Goal: Task Accomplishment & Management: Manage account settings

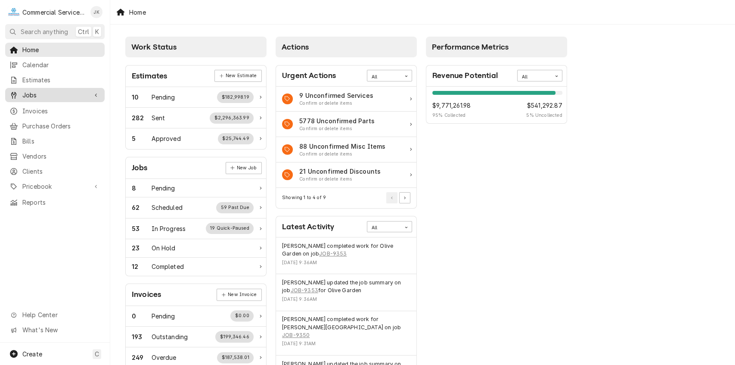
click at [49, 93] on span "Jobs" at bounding box center [54, 94] width 65 height 9
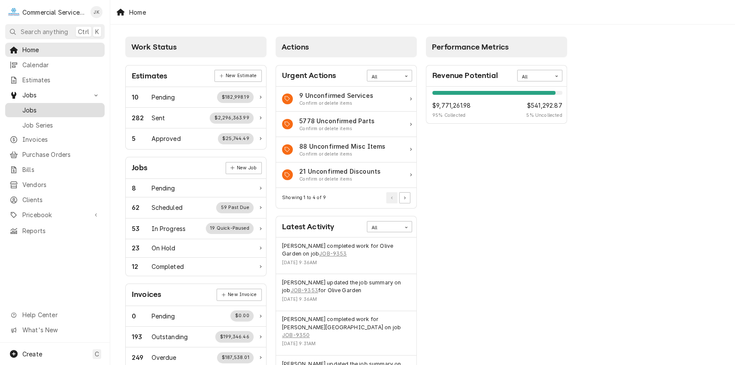
click at [55, 111] on div "Jobs" at bounding box center [55, 110] width 96 height 11
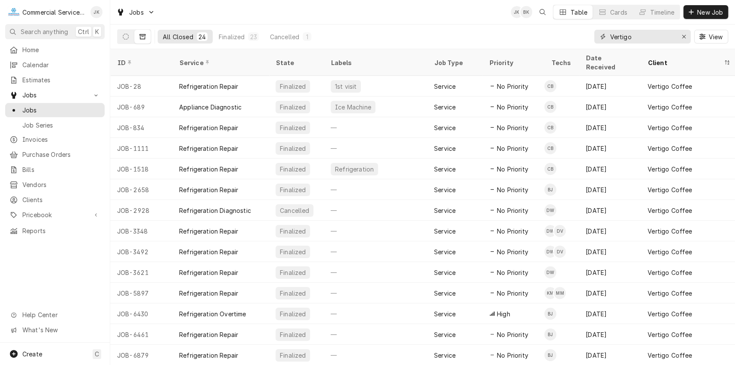
click at [642, 34] on input "Vertigo" at bounding box center [642, 37] width 65 height 14
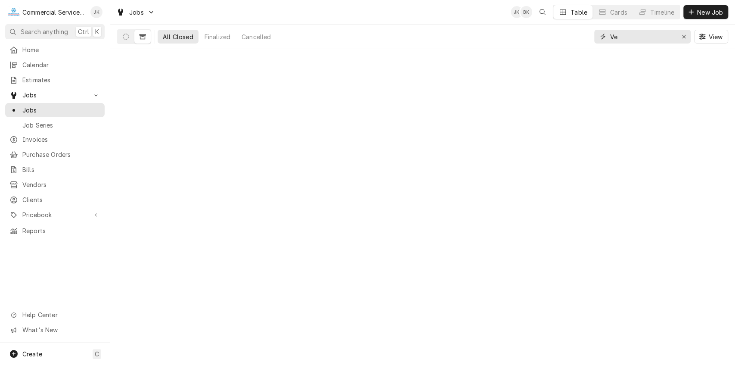
type input "V"
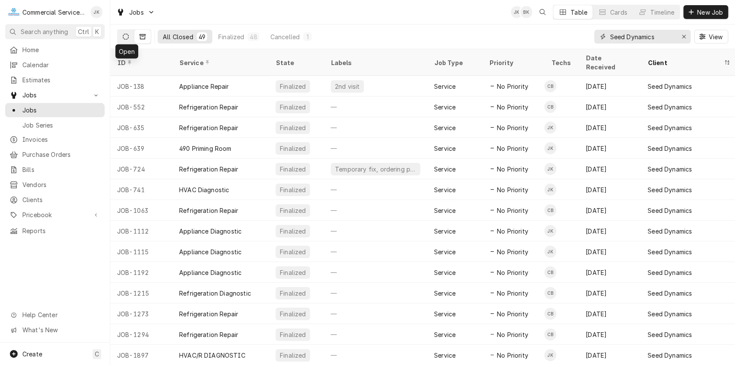
type input "Seed Dynamics"
click at [126, 37] on icon "Dynamic Content Wrapper" at bounding box center [126, 37] width 6 height 6
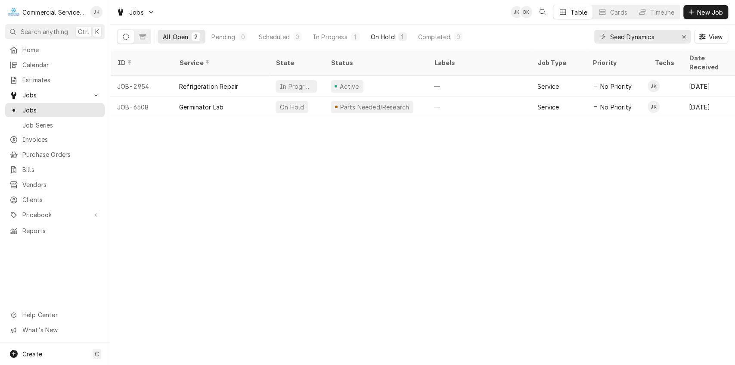
click at [405, 37] on div "1" at bounding box center [402, 36] width 5 height 9
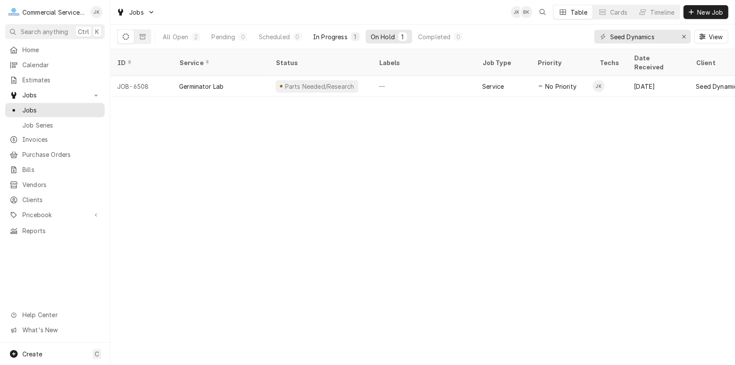
click at [349, 37] on button "In Progress 1" at bounding box center [336, 37] width 57 height 14
drag, startPoint x: 319, startPoint y: 81, endPoint x: 208, endPoint y: 136, distance: 124.4
click at [208, 136] on div "ID Service Status Labels Job Type Priority Techs Date Received Client Location …" at bounding box center [422, 207] width 625 height 316
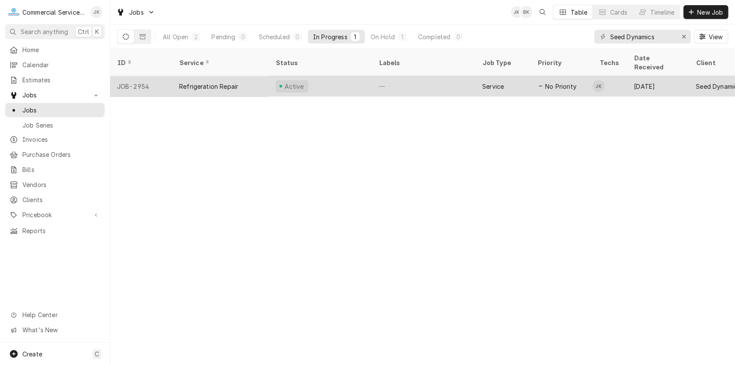
click at [374, 76] on div "—" at bounding box center [423, 86] width 103 height 21
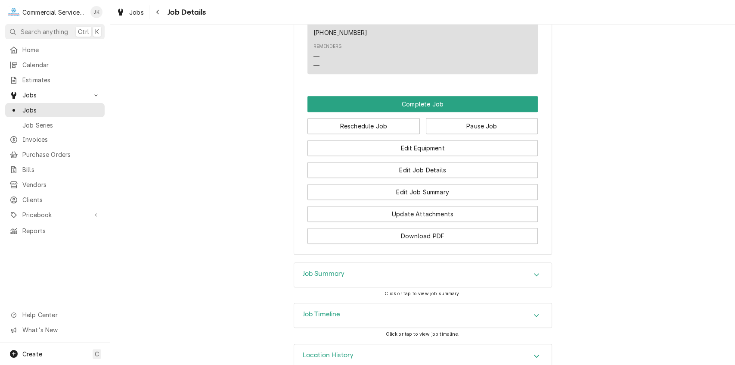
scroll to position [517, 0]
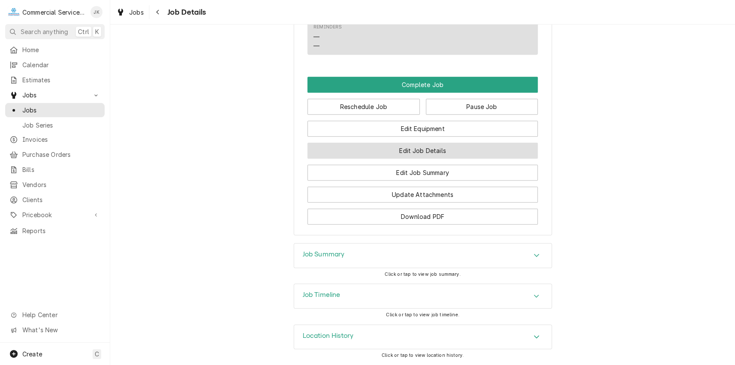
click at [450, 152] on button "Edit Job Details" at bounding box center [422, 151] width 230 height 16
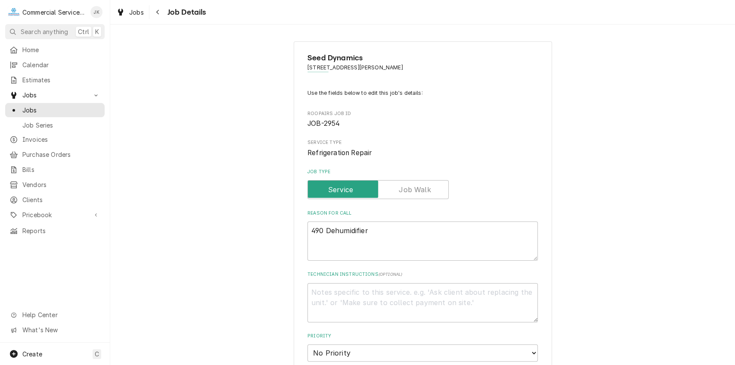
type textarea "x"
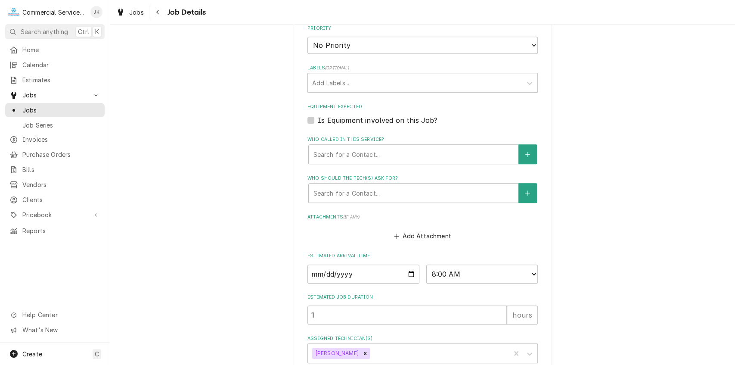
scroll to position [359, 0]
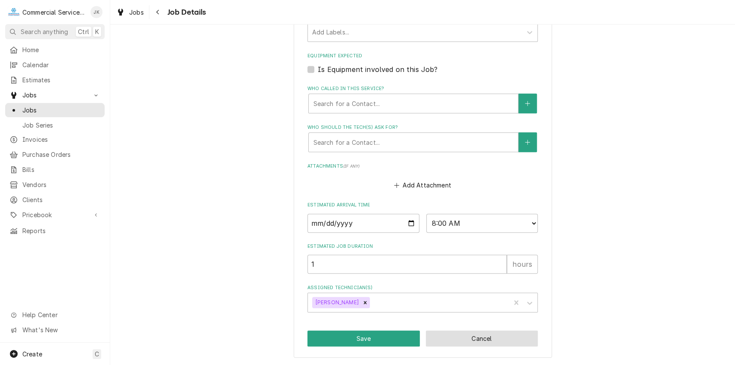
click at [526, 333] on button "Cancel" at bounding box center [482, 338] width 112 height 16
